Goal: Communication & Community: Participate in discussion

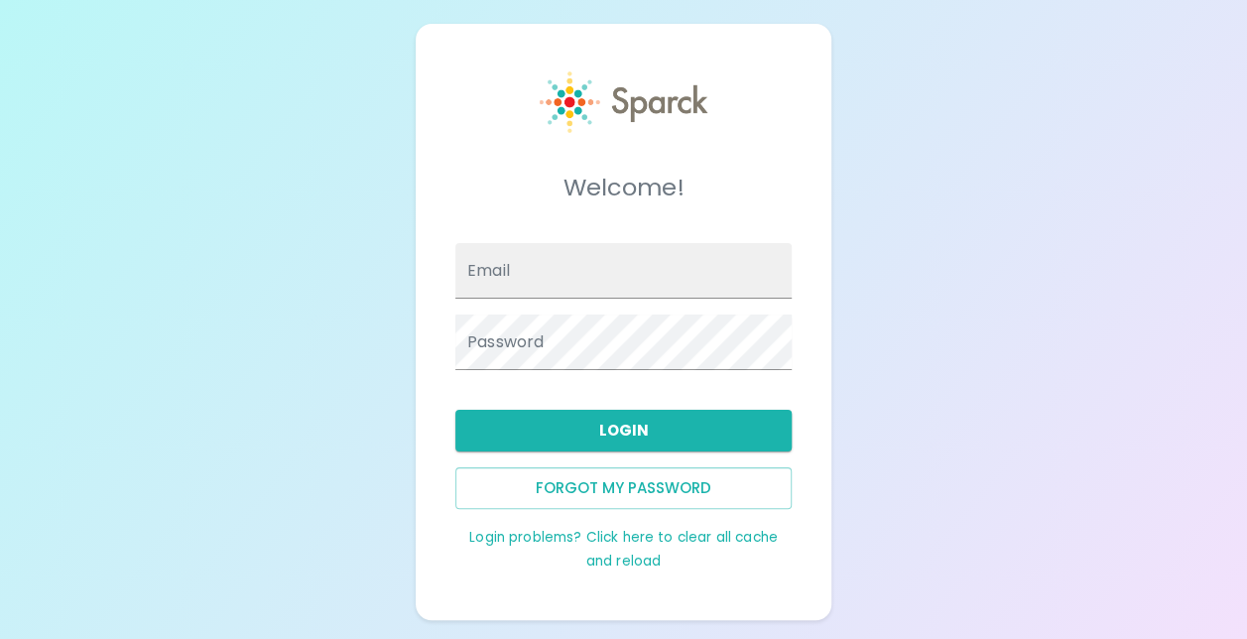
type input "[EMAIL_ADDRESS][DOMAIN_NAME]"
drag, startPoint x: 0, startPoint y: 0, endPoint x: 862, endPoint y: 79, distance: 865.8
click at [862, 79] on div "Welcome! Email [EMAIL_ADDRESS][DOMAIN_NAME] Password Login Forgot my password L…" at bounding box center [623, 322] width 1247 height 644
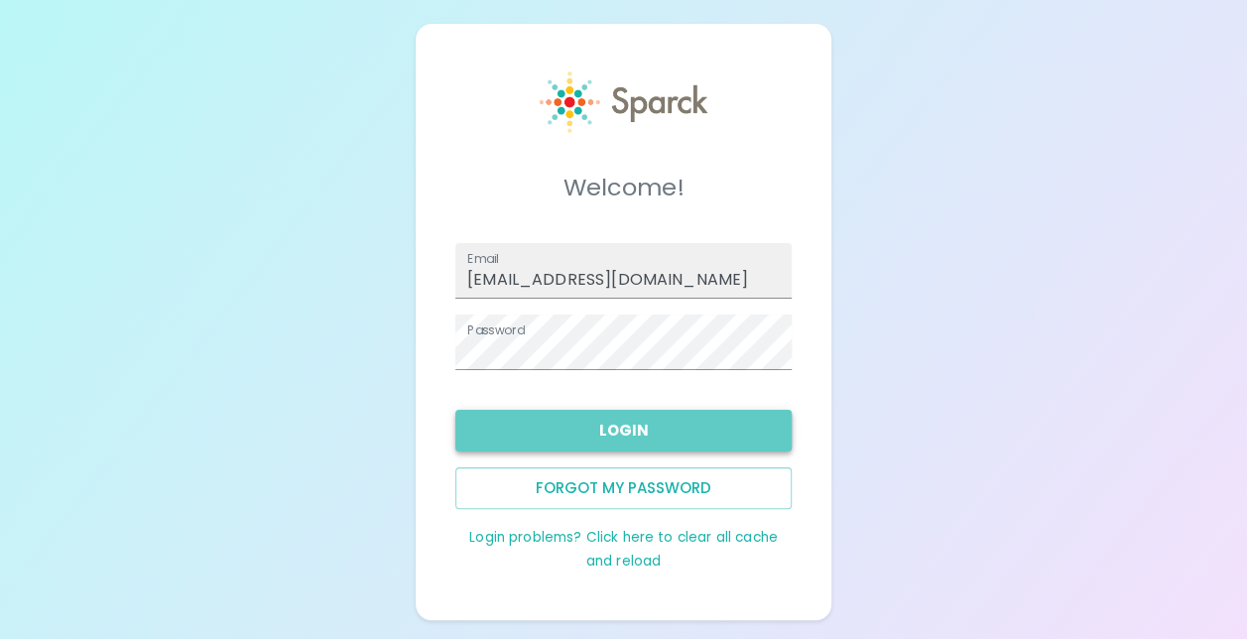
click at [661, 430] on button "Login" at bounding box center [623, 431] width 336 height 42
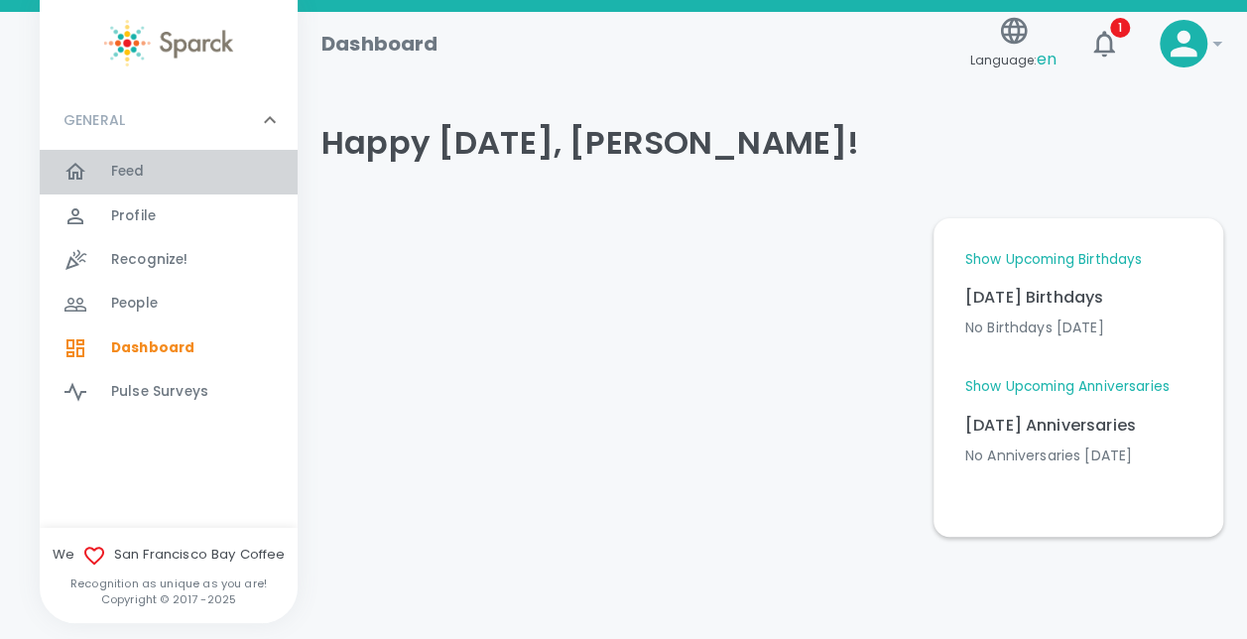
click at [129, 171] on span "Feed" at bounding box center [128, 172] width 34 height 20
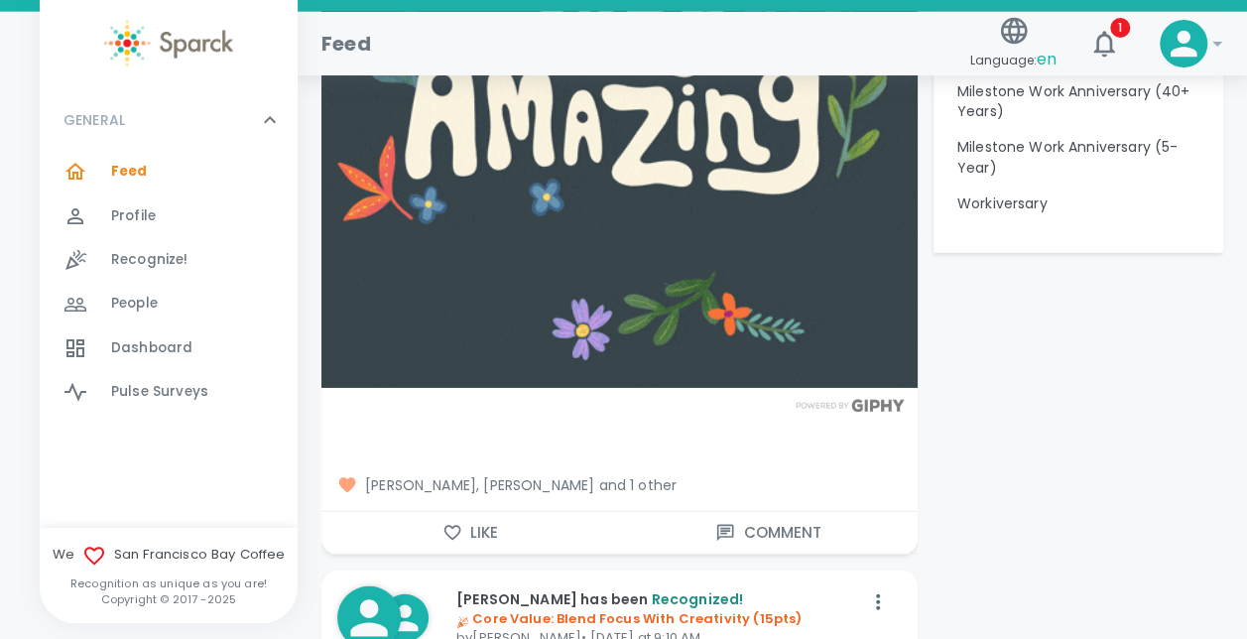
scroll to position [2546, 0]
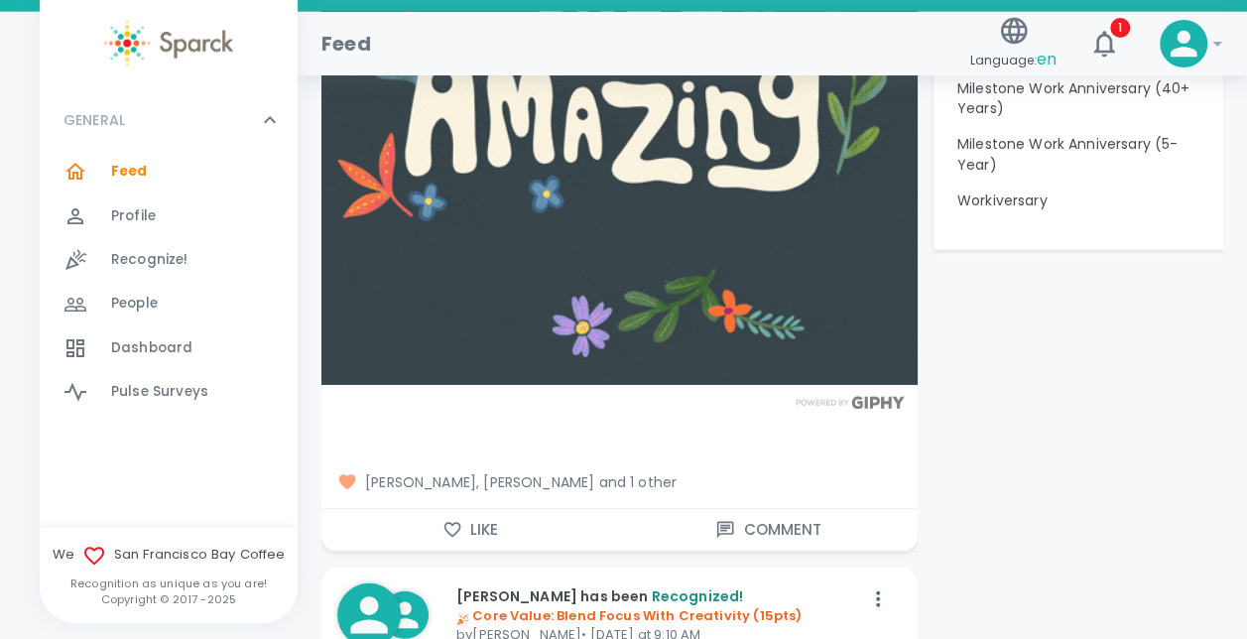
click at [450, 522] on icon "button" at bounding box center [452, 529] width 17 height 15
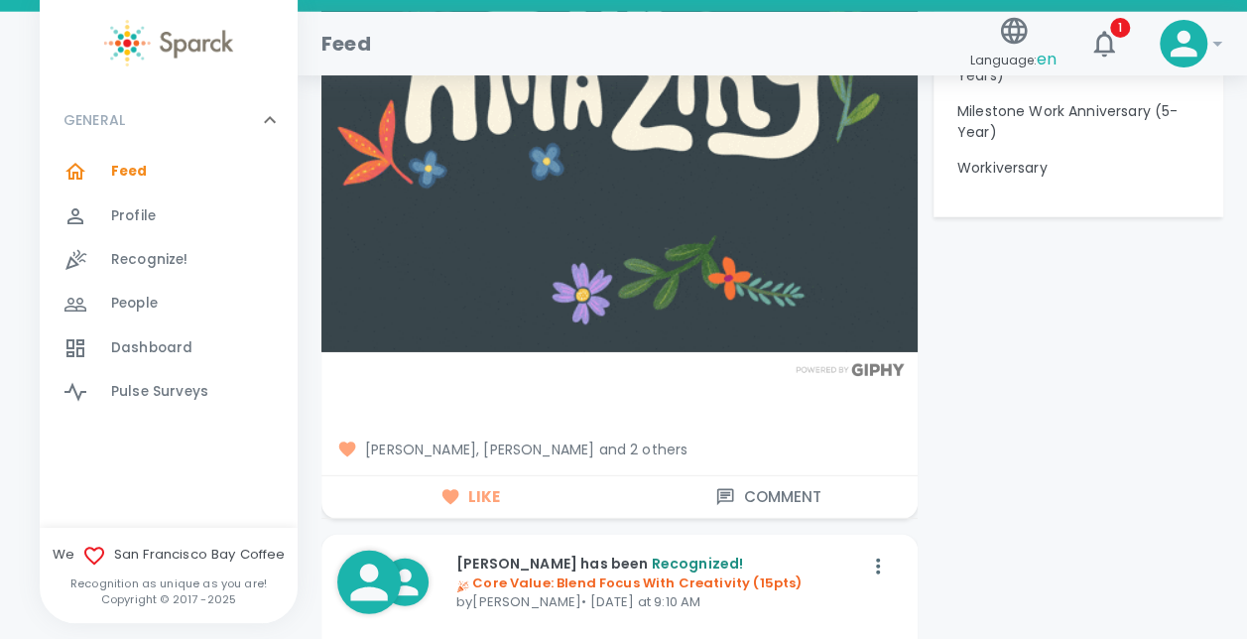
scroll to position [2592, 0]
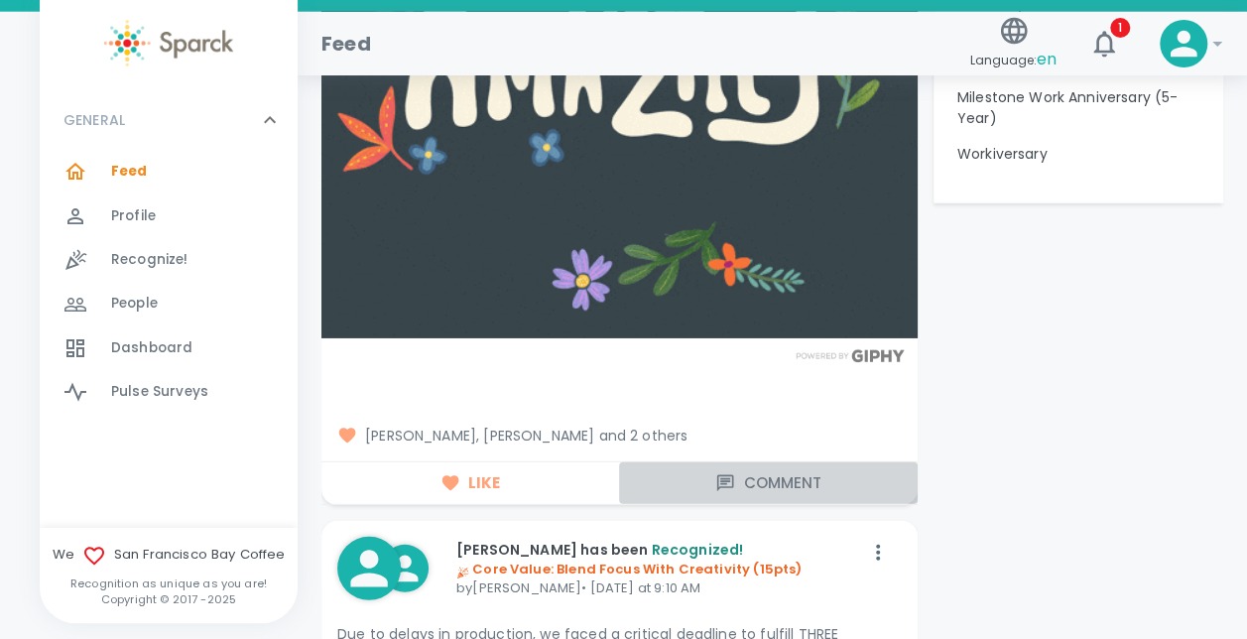
click at [788, 462] on button "Comment" at bounding box center [768, 483] width 298 height 42
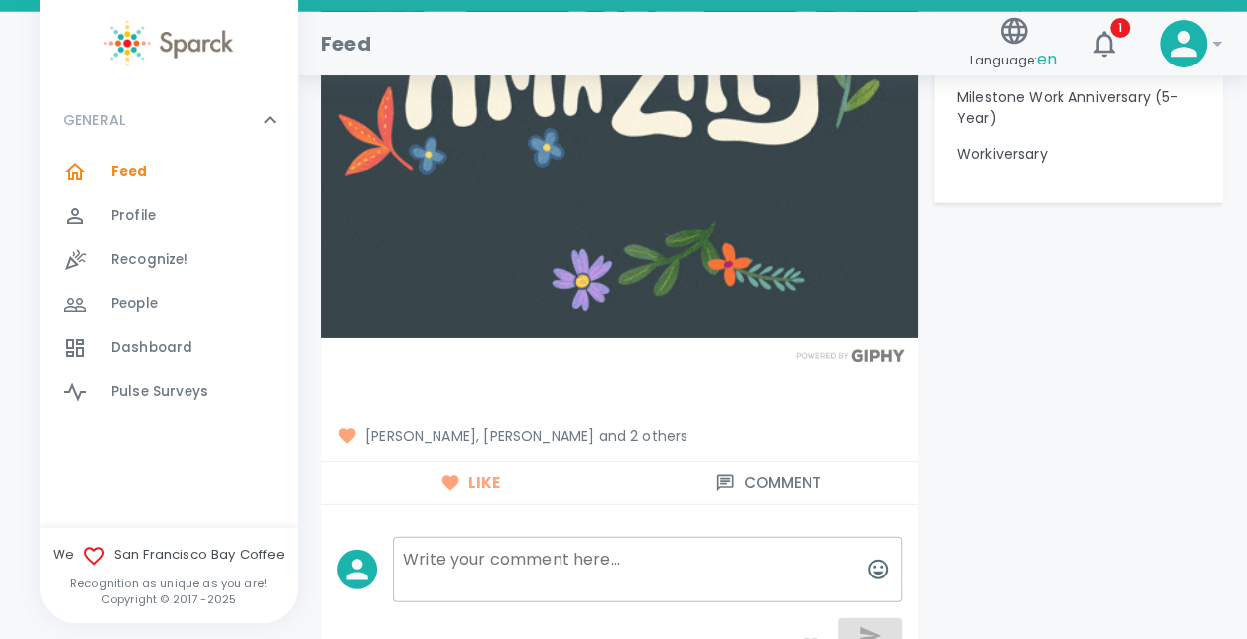
click at [534, 542] on textarea at bounding box center [647, 569] width 509 height 65
click at [533, 537] on textarea "Congratulations [PERSON_NAME]" at bounding box center [647, 569] width 509 height 65
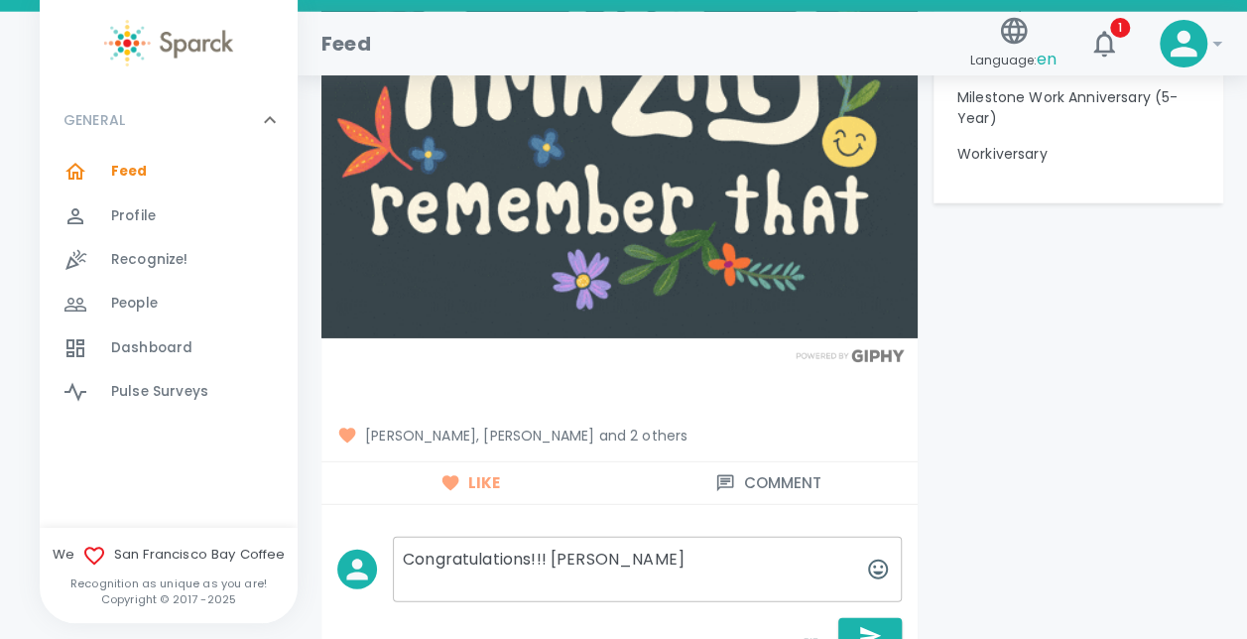
click at [619, 537] on textarea "Congratulations!!! [PERSON_NAME]" at bounding box center [647, 569] width 509 height 65
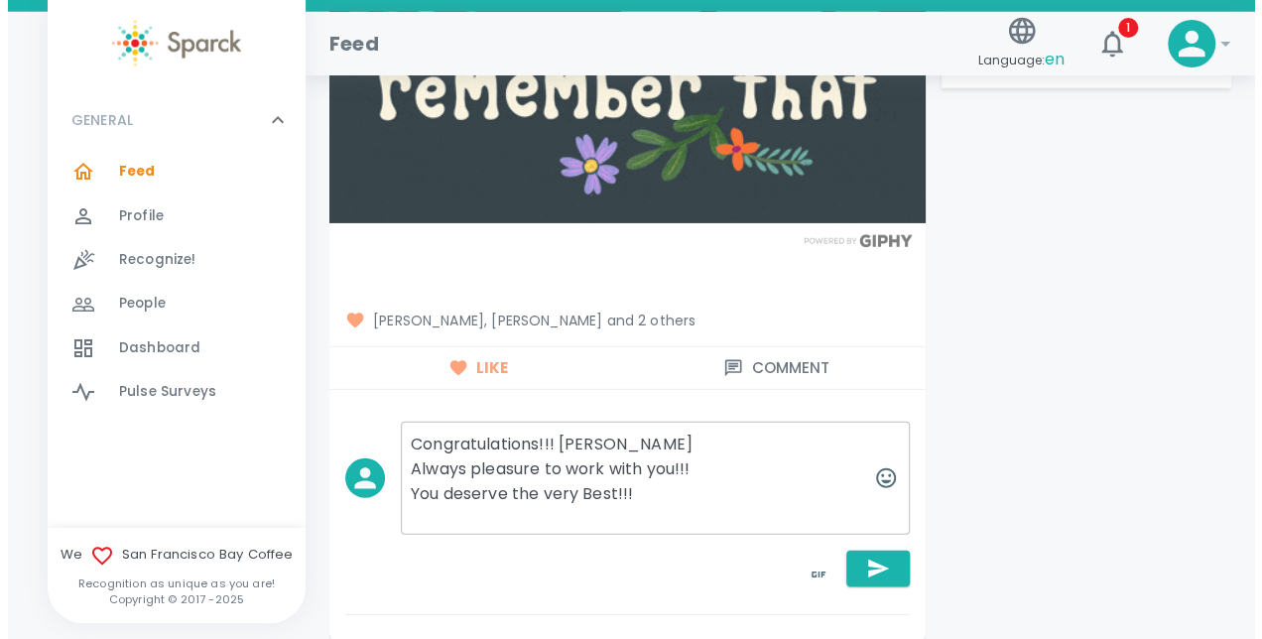
scroll to position [2709, 0]
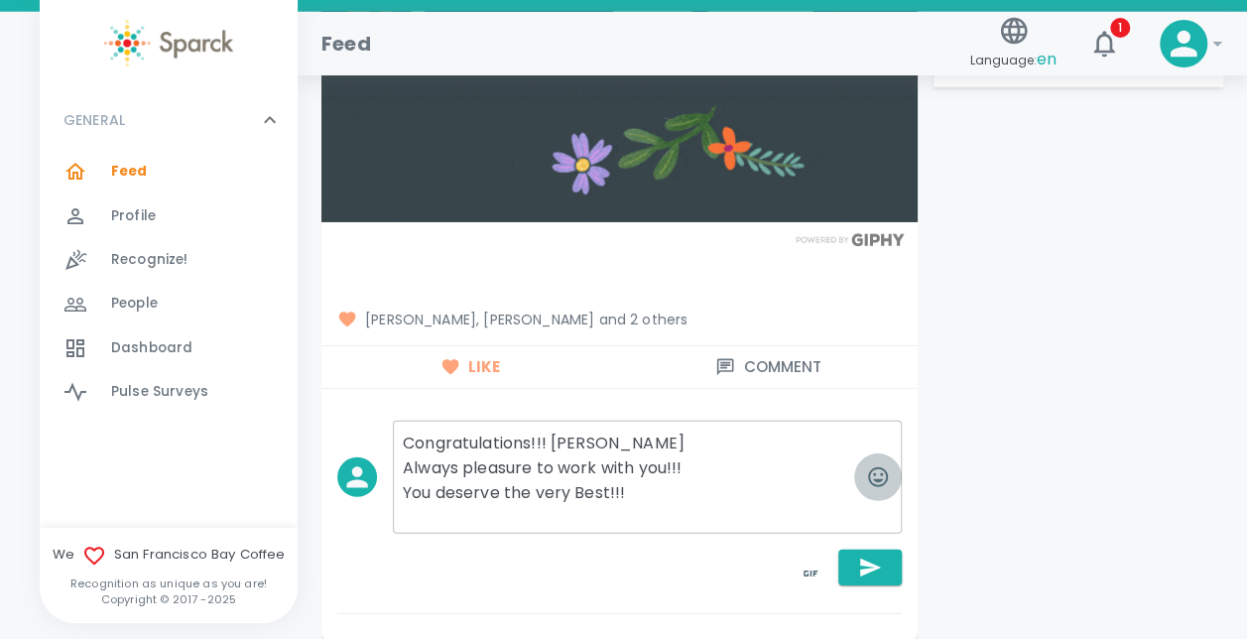
click at [878, 465] on icon "button" at bounding box center [878, 477] width 24 height 24
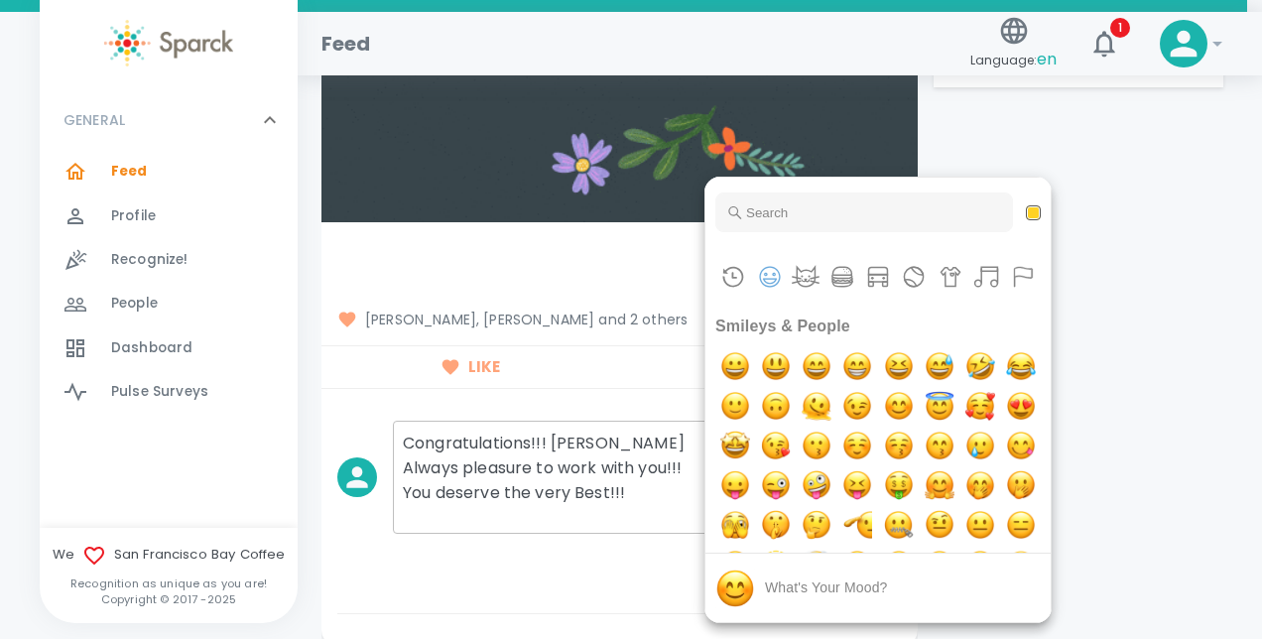
click at [633, 466] on div at bounding box center [631, 319] width 1262 height 639
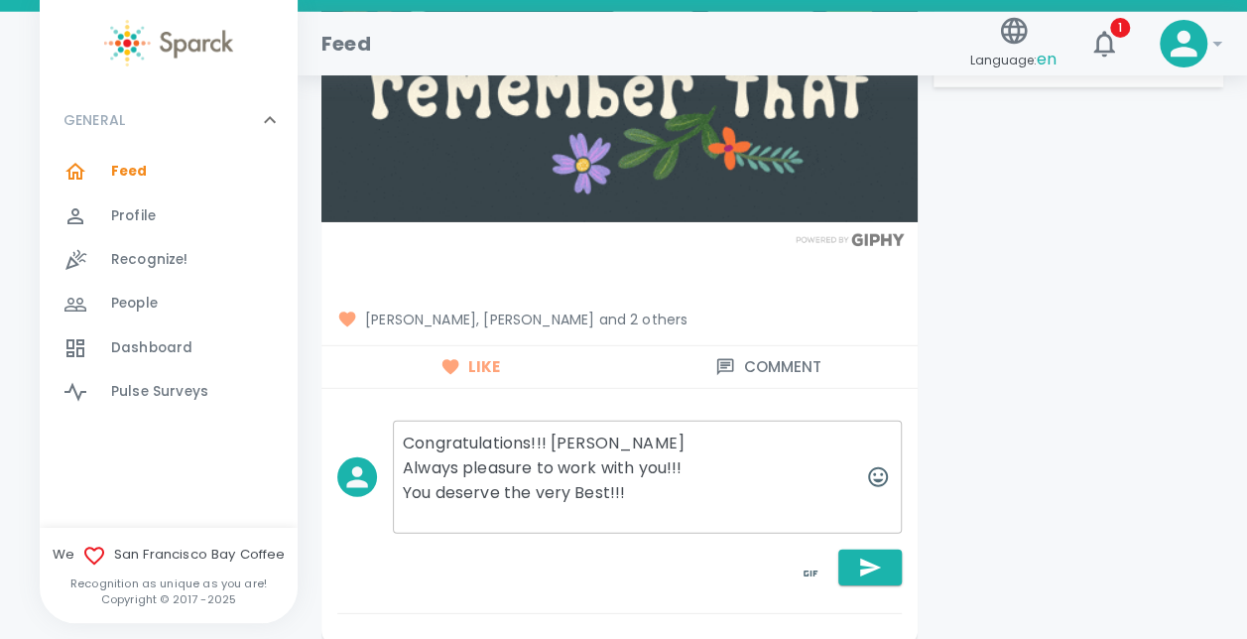
click at [629, 459] on textarea "Congratulations!!! [PERSON_NAME] Always pleasure to work with you!!! You deserv…" at bounding box center [647, 477] width 509 height 113
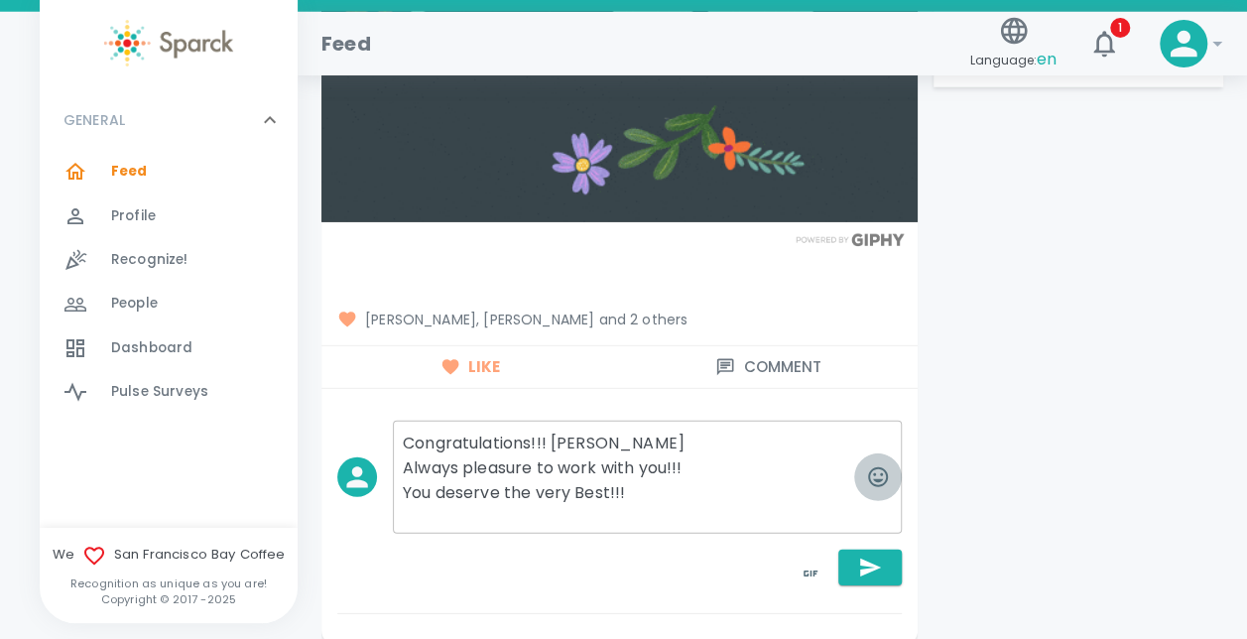
click at [873, 465] on icon "button" at bounding box center [878, 477] width 24 height 24
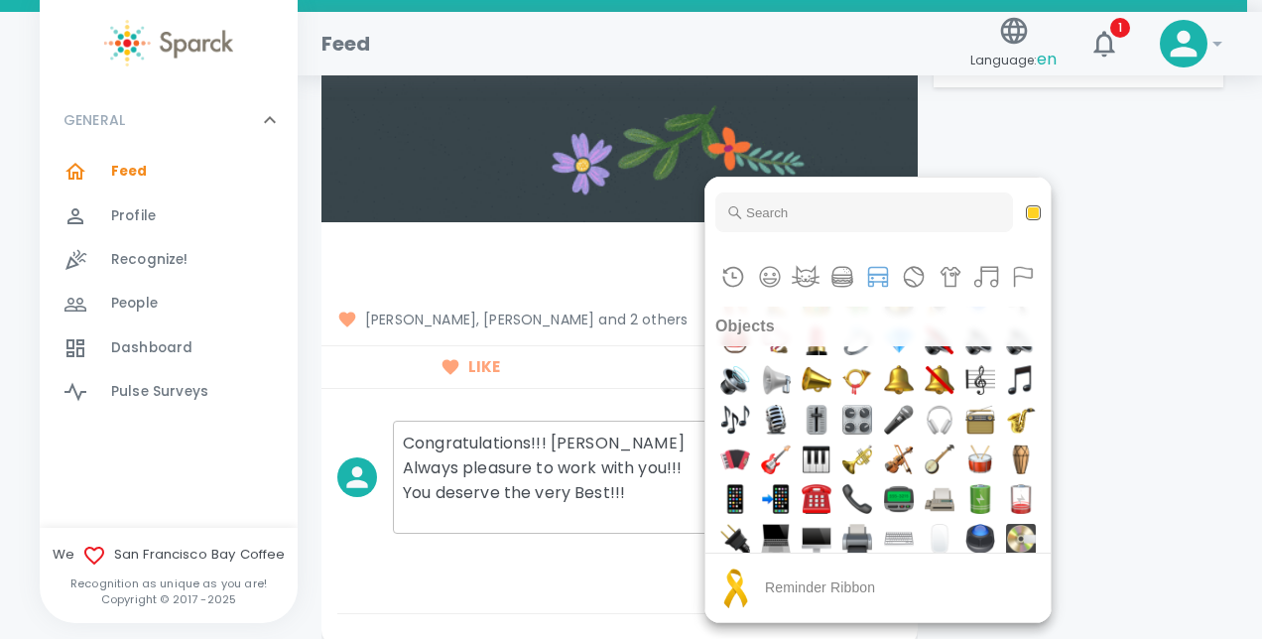
scroll to position [5986, 0]
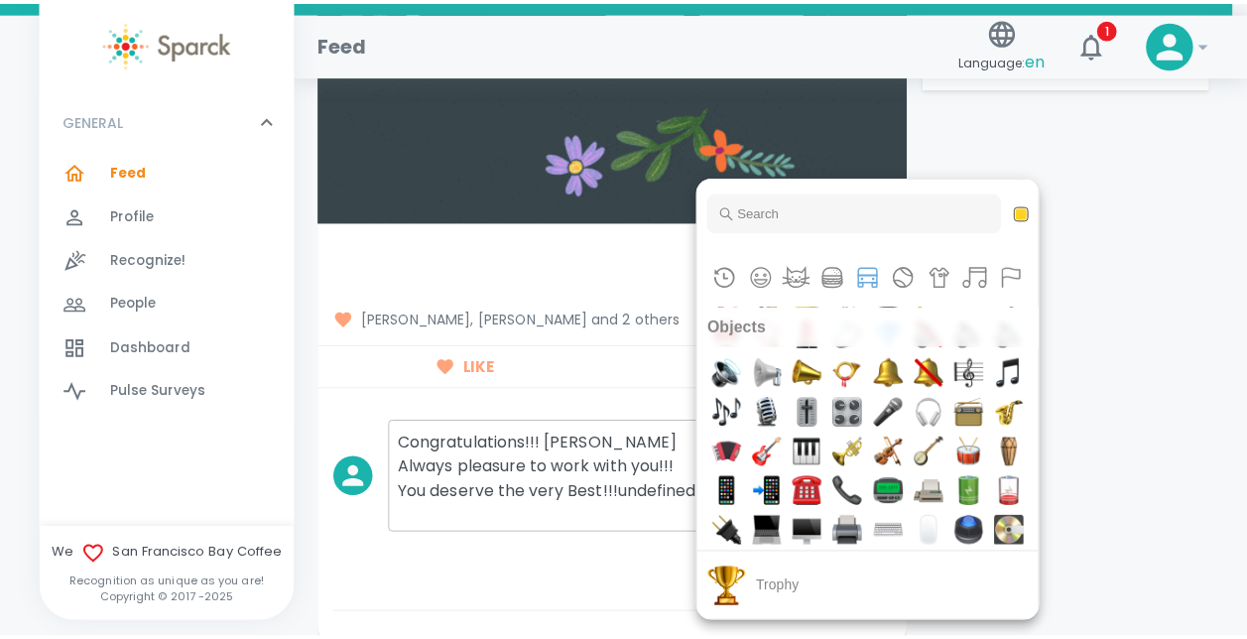
scroll to position [6065, 0]
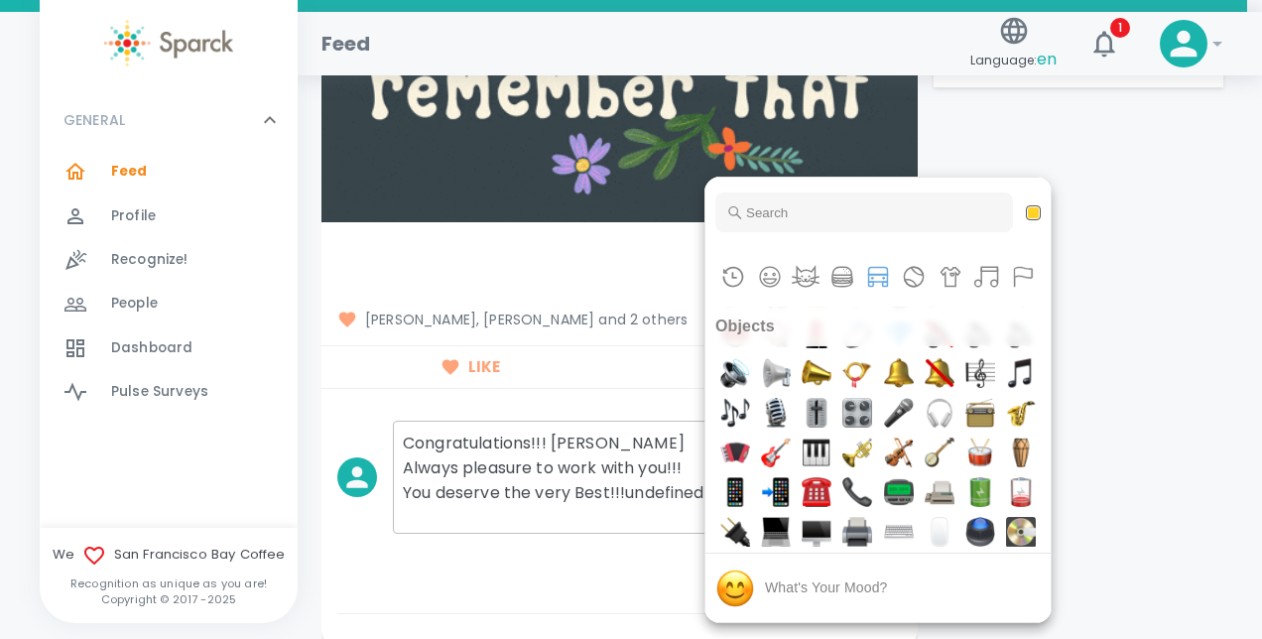
click at [1195, 256] on div at bounding box center [631, 319] width 1262 height 639
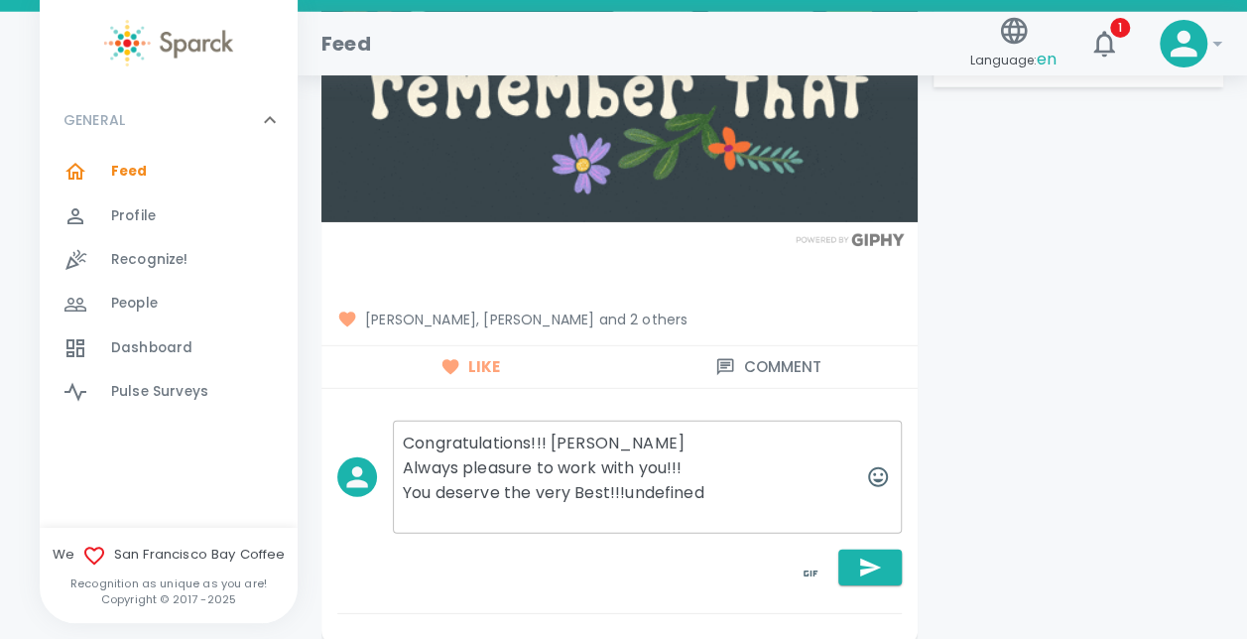
click at [708, 464] on textarea "Congratulations!!! [PERSON_NAME] Always pleasure to work with you!!! You deserv…" at bounding box center [647, 477] width 509 height 113
type textarea "Congratulations!!! [PERSON_NAME] Always pleasure to work with you!!! You deserv…"
